Goal: Navigation & Orientation: Find specific page/section

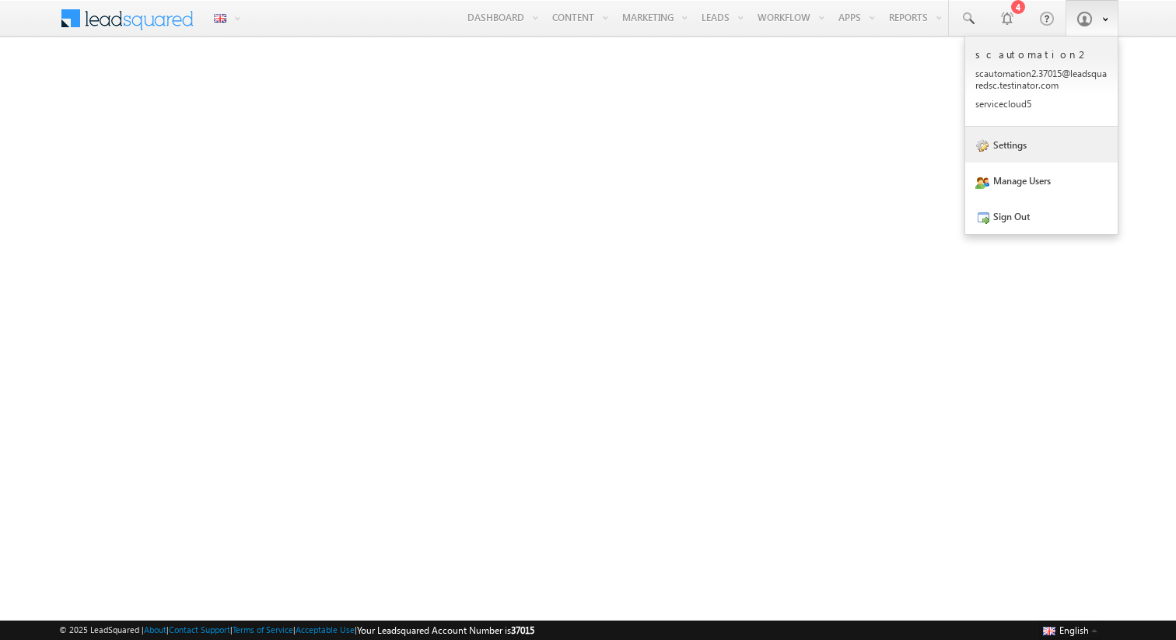
click at [1036, 137] on link "Settings" at bounding box center [1041, 145] width 152 height 36
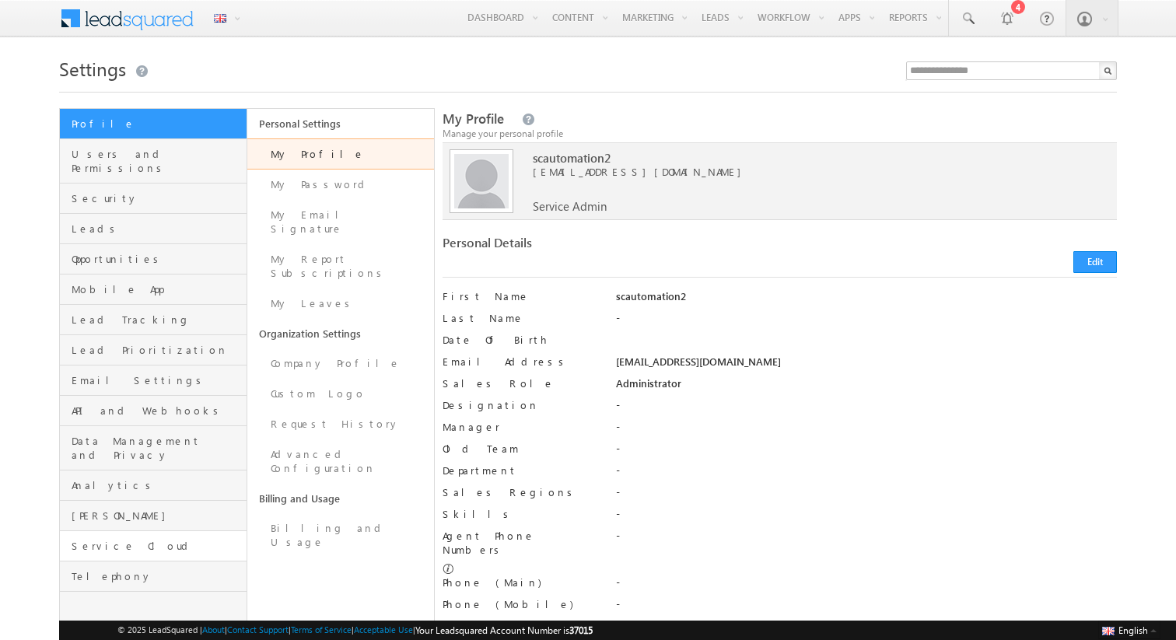
click at [118, 531] on link "Service Cloud" at bounding box center [153, 546] width 187 height 30
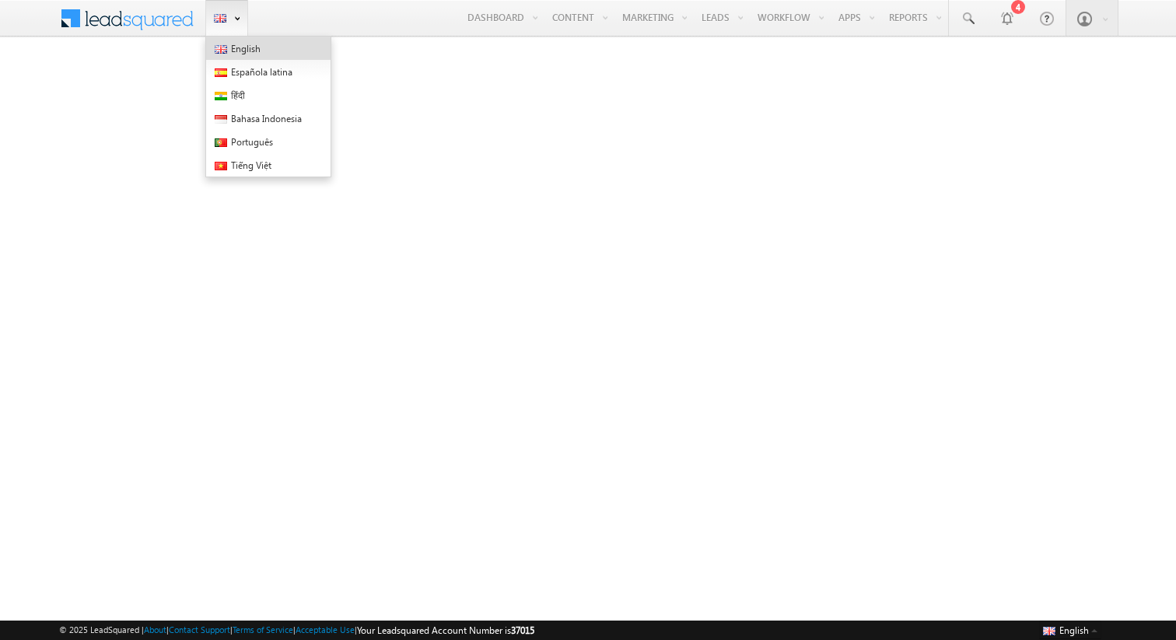
click at [281, 57] on link "English" at bounding box center [268, 48] width 124 height 23
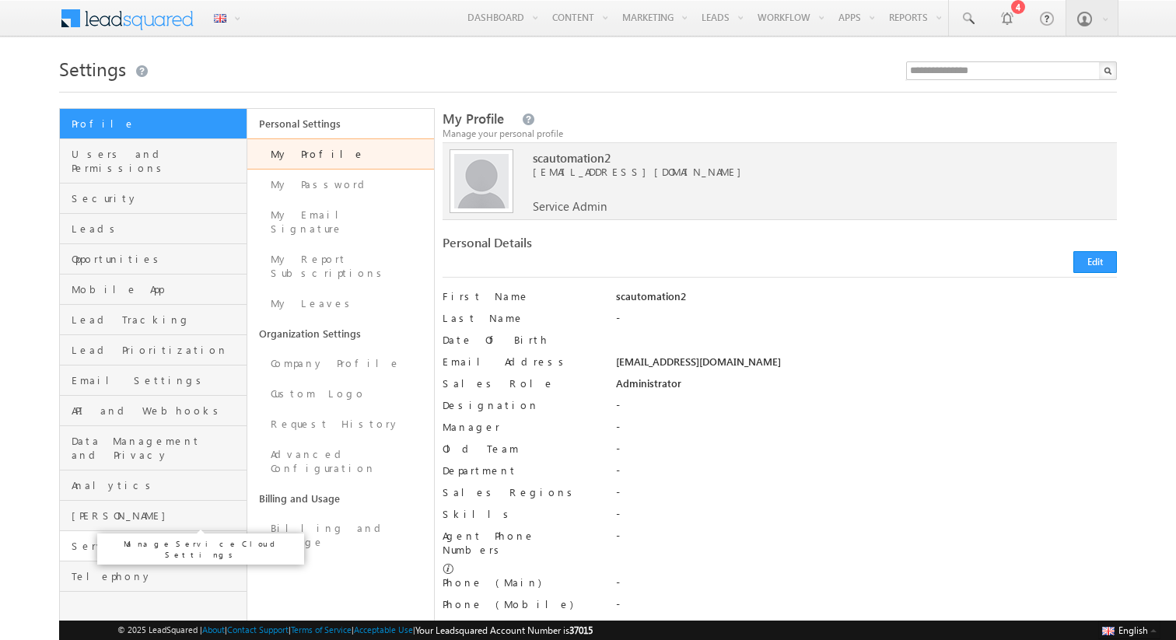
click at [103, 539] on span "Service Cloud" at bounding box center [157, 546] width 171 height 14
